Goal: Information Seeking & Learning: Understand process/instructions

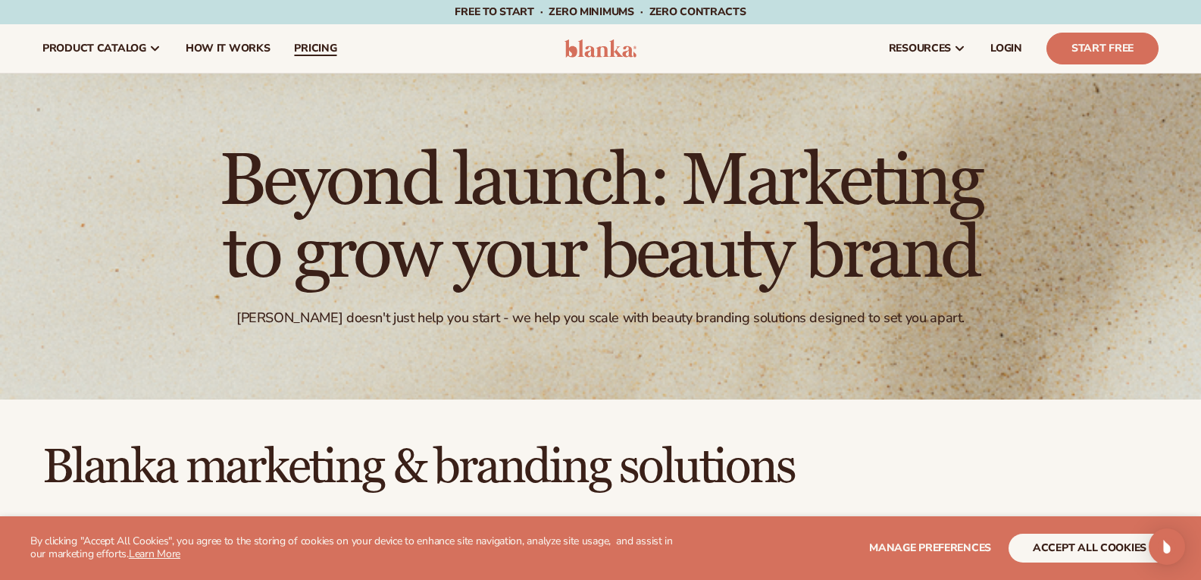
click at [319, 52] on span "pricing" at bounding box center [315, 48] width 42 height 12
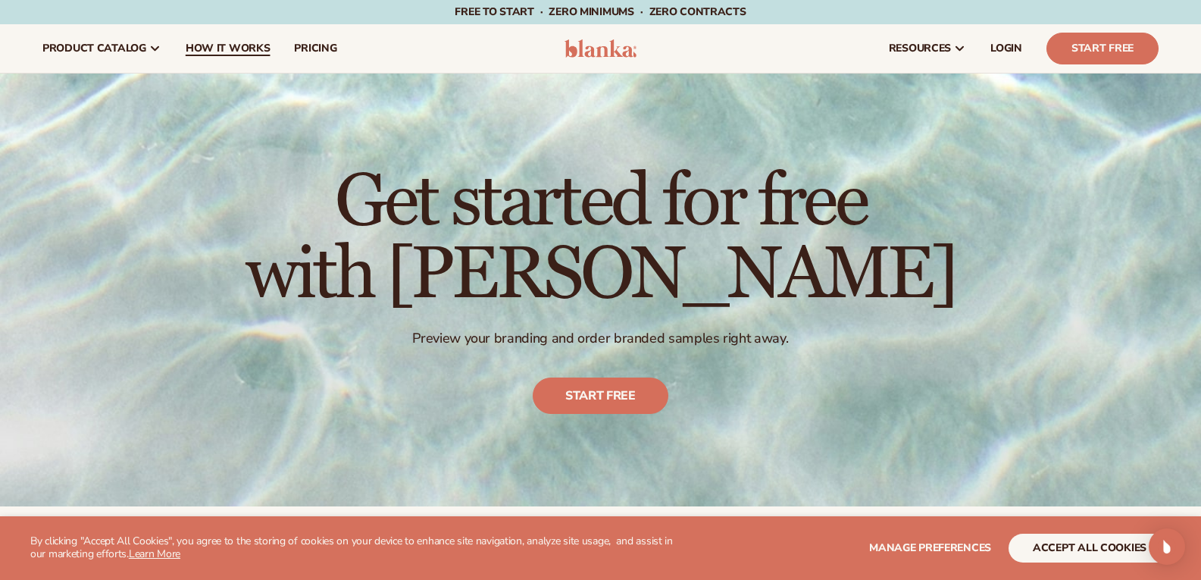
click at [233, 48] on span "How It Works" at bounding box center [228, 48] width 85 height 12
